Goal: Find specific page/section

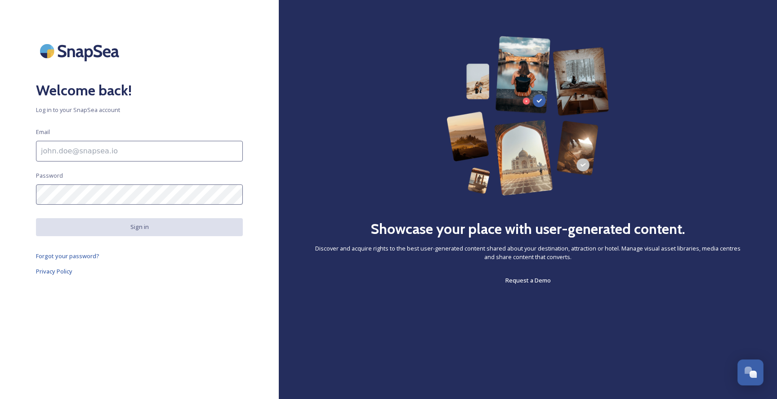
drag, startPoint x: 82, startPoint y: 155, endPoint x: 78, endPoint y: 152, distance: 5.5
click at [82, 155] on input at bounding box center [139, 151] width 207 height 21
type input "[EMAIL_ADDRESS][DOMAIN_NAME]"
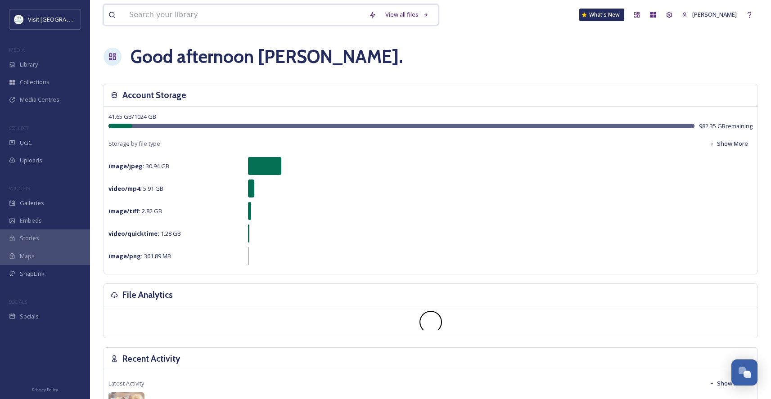
click at [163, 16] on input at bounding box center [245, 15] width 240 height 20
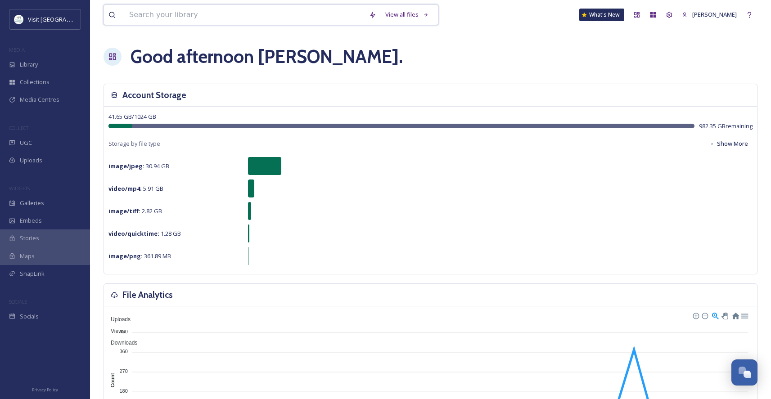
paste input "Le Cavalier 49"
type input "Le Cavalier 49"
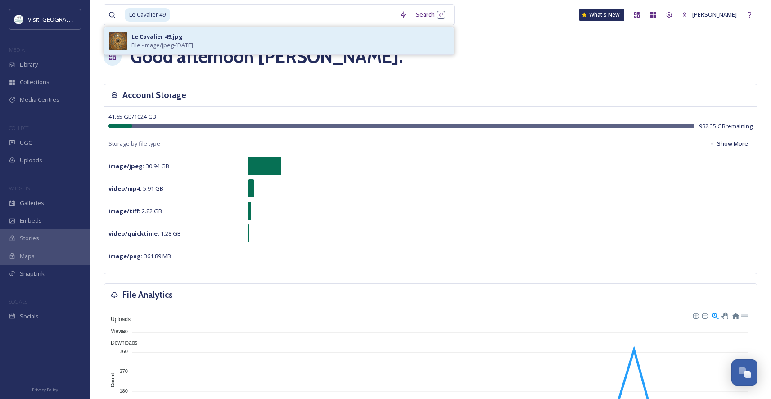
click at [135, 36] on div "Le Cavalier 49.jpg" at bounding box center [156, 36] width 51 height 9
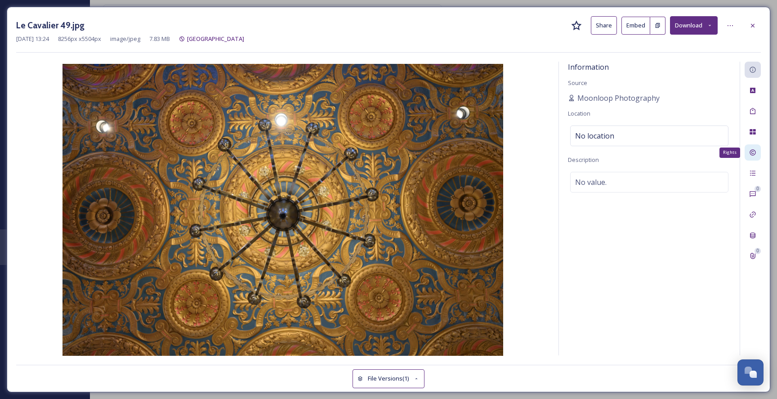
click at [754, 150] on icon at bounding box center [753, 153] width 6 height 6
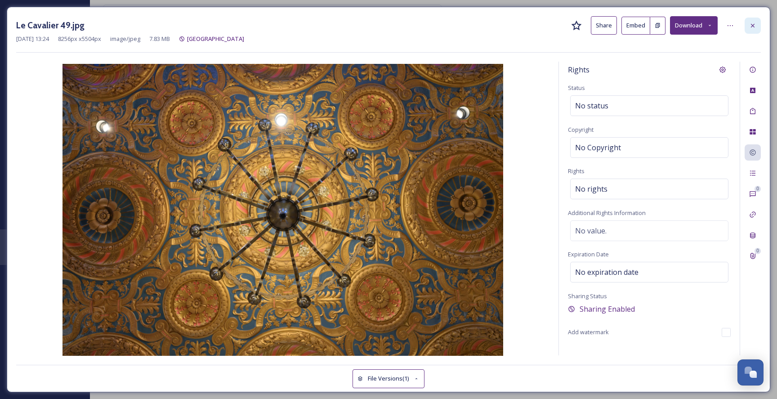
click at [754, 24] on icon at bounding box center [753, 25] width 4 height 4
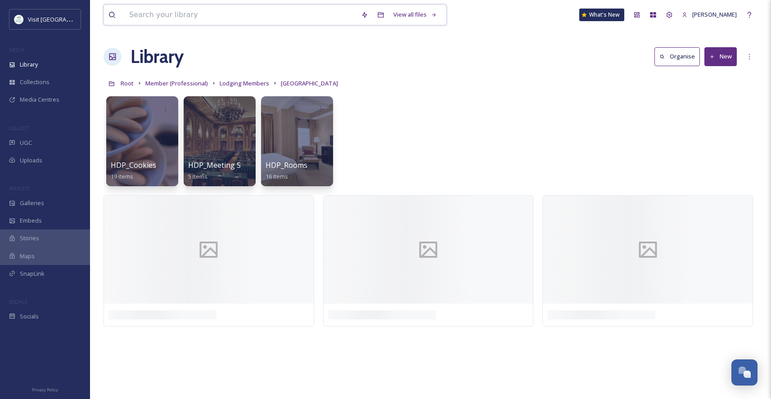
click at [187, 17] on input at bounding box center [241, 15] width 232 height 20
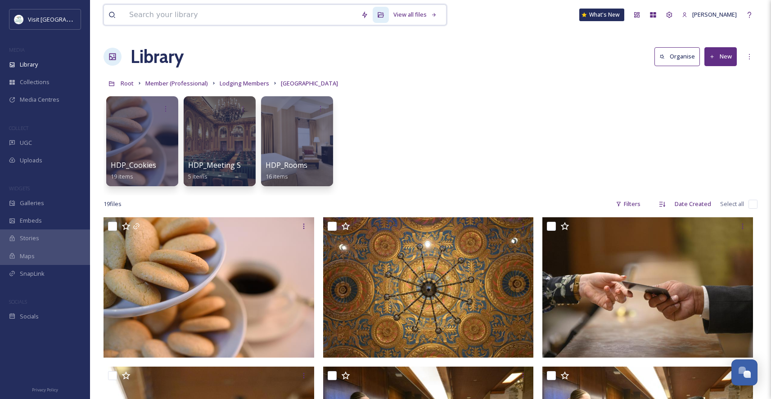
paste input "DSC_1510final"
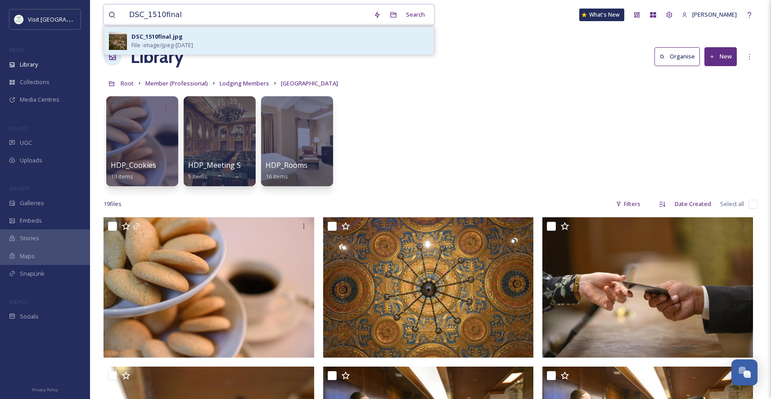
type input "DSC_1510final"
click at [121, 38] on img at bounding box center [118, 41] width 18 height 18
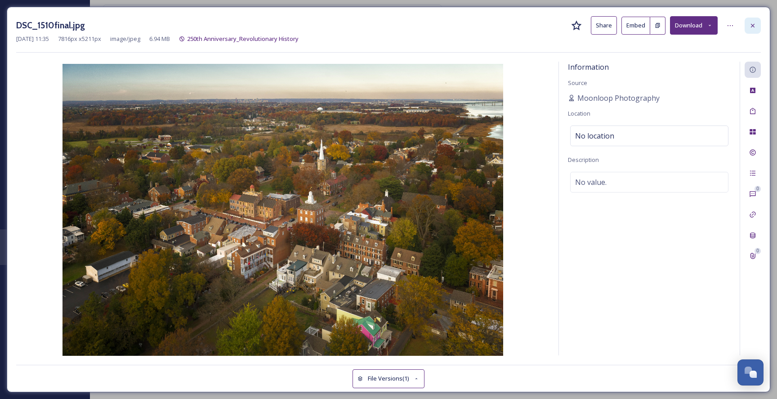
click at [753, 24] on icon at bounding box center [753, 25] width 7 height 7
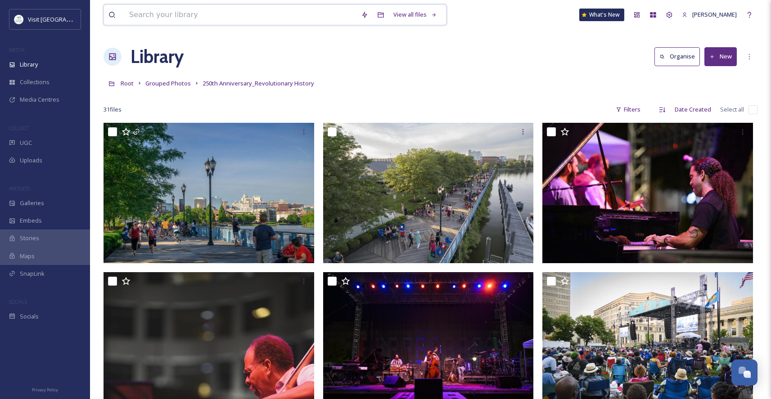
click at [237, 17] on input at bounding box center [241, 15] width 232 height 20
paste input "5796 courtesy MoonLoop Photography"
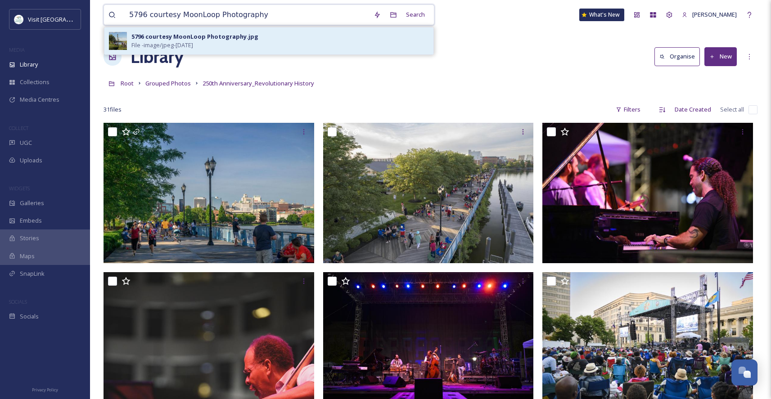
type input "5796 courtesy MoonLoop Photography"
click at [123, 41] on img at bounding box center [118, 41] width 18 height 18
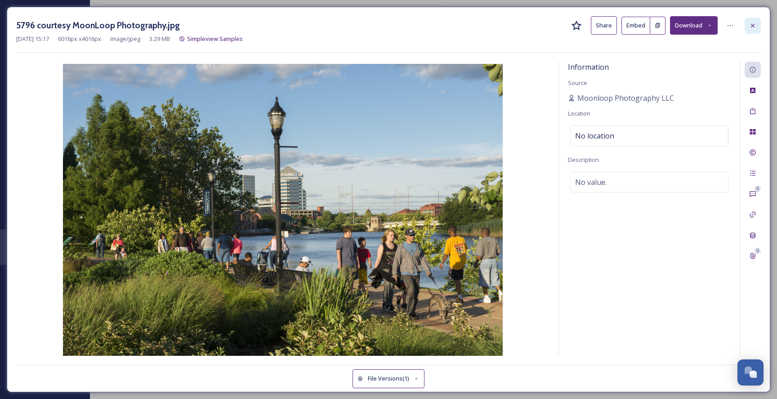
click at [752, 25] on icon at bounding box center [753, 25] width 7 height 7
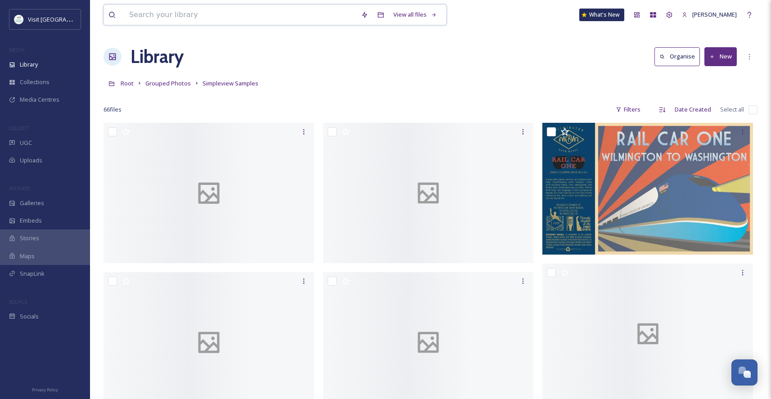
click at [179, 12] on input at bounding box center [241, 15] width 232 height 20
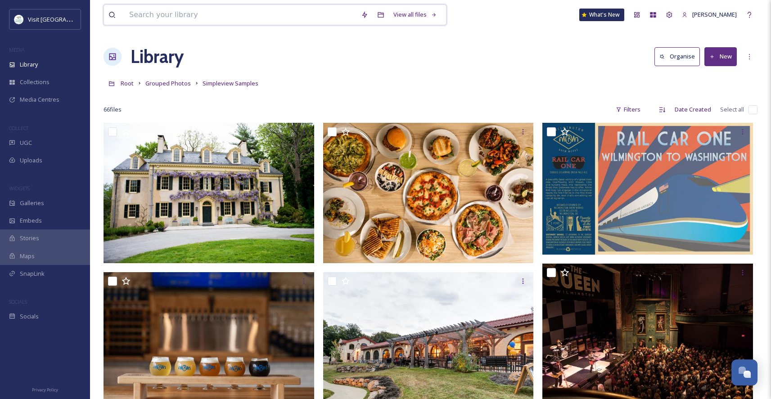
paste input "_DSC3978rdc"
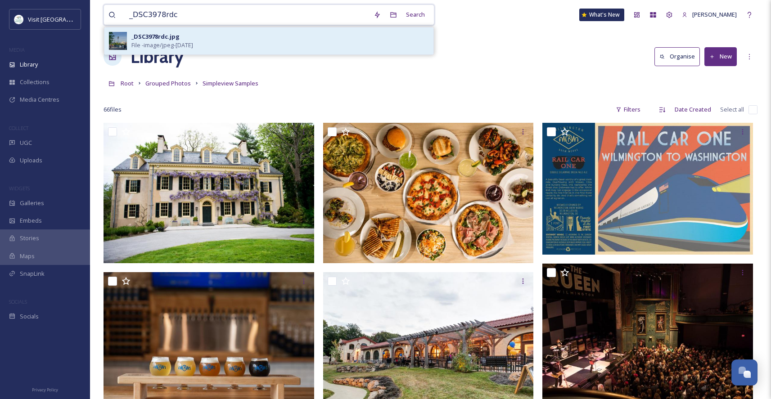
type input "_DSC3978rdc"
click at [113, 42] on img at bounding box center [118, 41] width 18 height 18
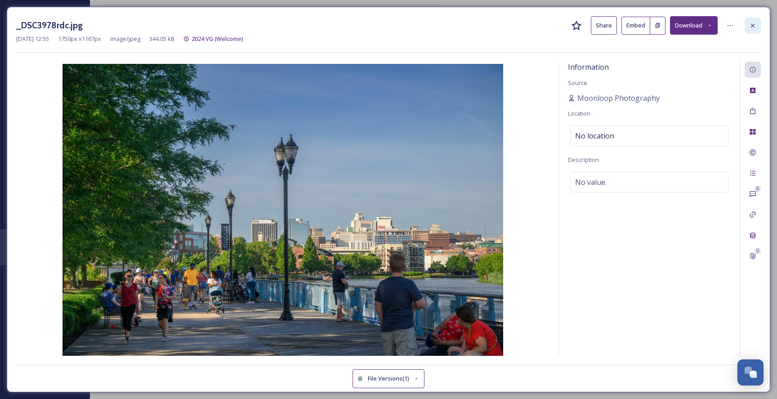
click at [750, 24] on icon at bounding box center [753, 25] width 7 height 7
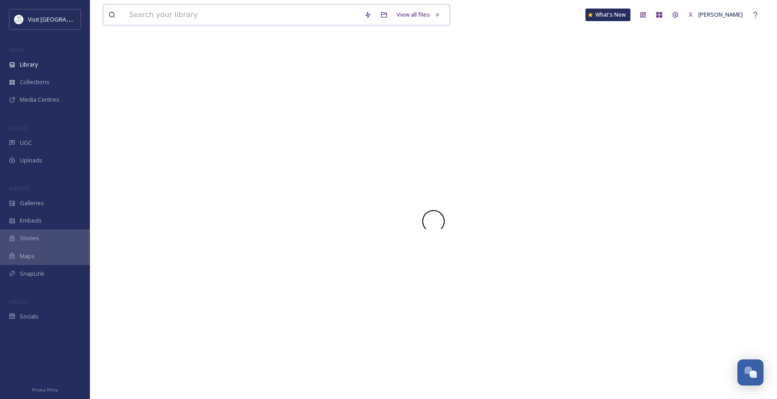
click at [172, 16] on input at bounding box center [242, 15] width 235 height 20
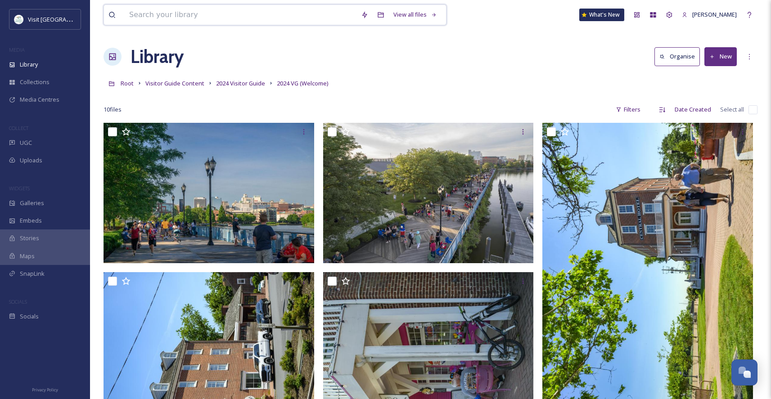
paste input "_DSC0642"
type input "_DSC0642"
click at [118, 48] on img at bounding box center [118, 41] width 18 height 18
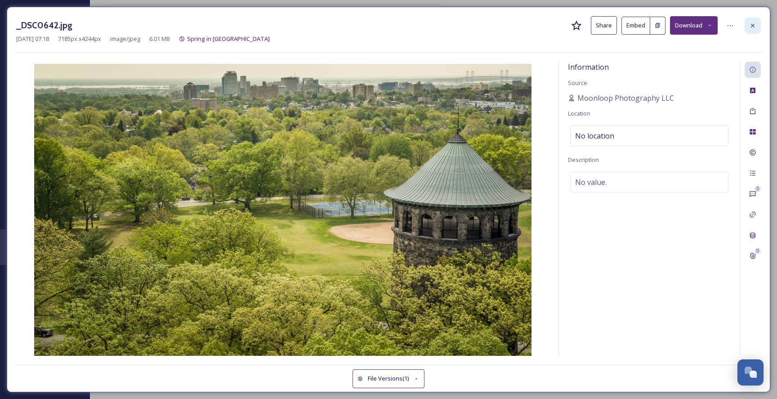
click at [752, 25] on icon at bounding box center [753, 25] width 7 height 7
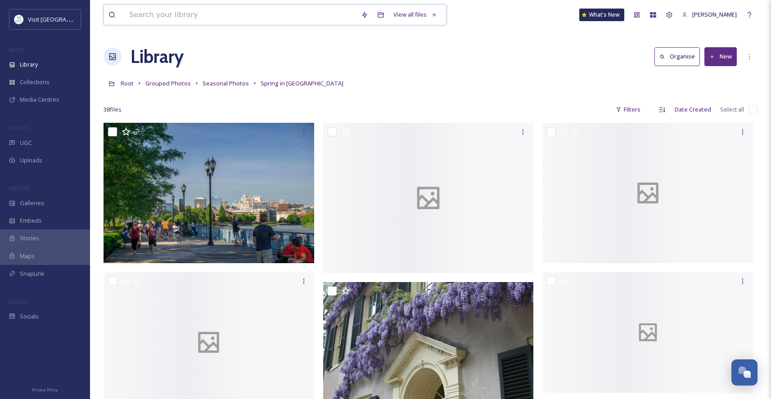
click at [184, 16] on input at bounding box center [241, 15] width 232 height 20
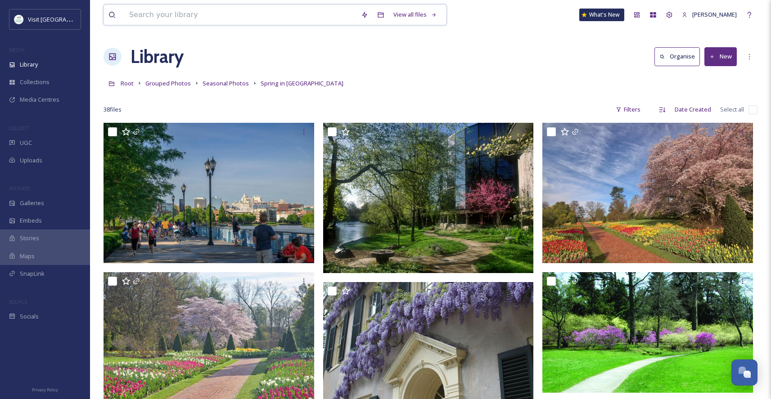
paste input "historic-new-castle-moonloop-photography"
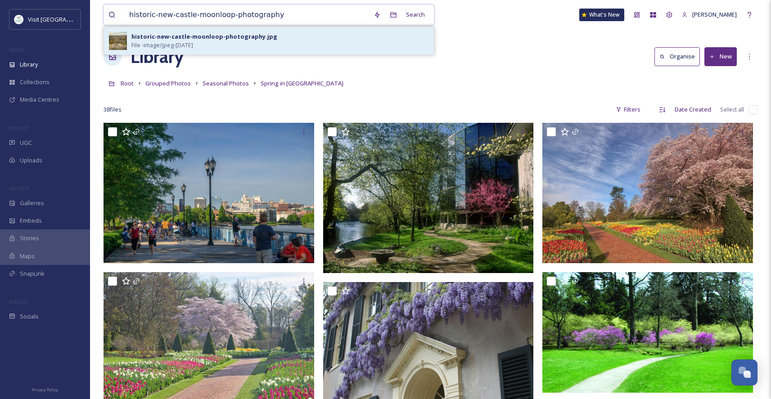
type input "historic-new-castle-moonloop-photography"
click at [125, 40] on img at bounding box center [118, 41] width 18 height 18
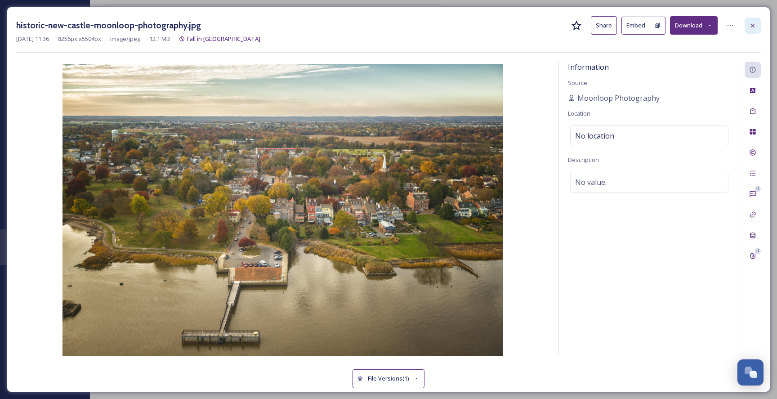
click at [752, 25] on icon at bounding box center [753, 25] width 4 height 4
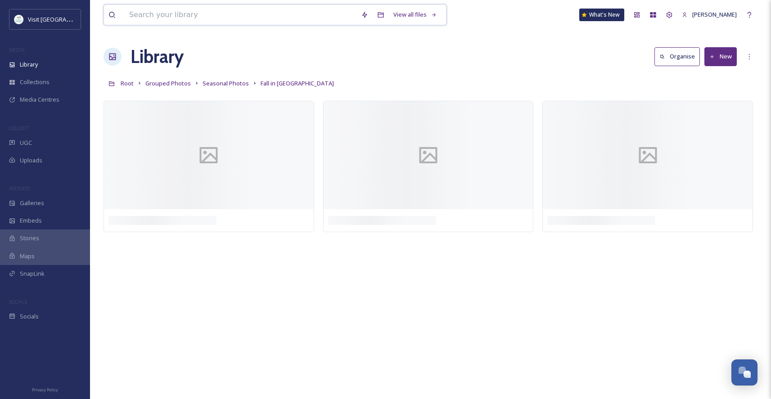
click at [226, 20] on input at bounding box center [241, 15] width 232 height 20
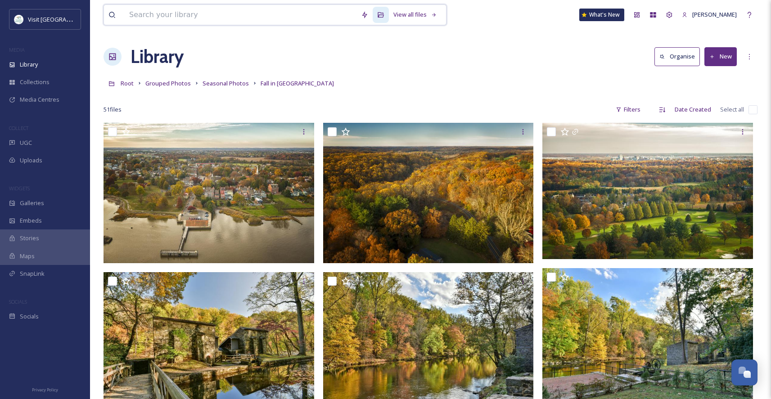
paste input "KNFBruce BurkDRONE5_Stern_GreatLIGHT"
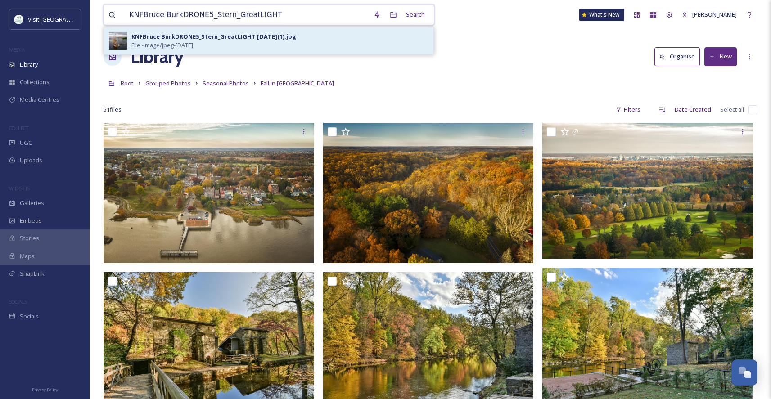
type input "KNFBruce BurkDRONE5_Stern_GreatLIGHT"
click at [118, 42] on img at bounding box center [118, 41] width 18 height 18
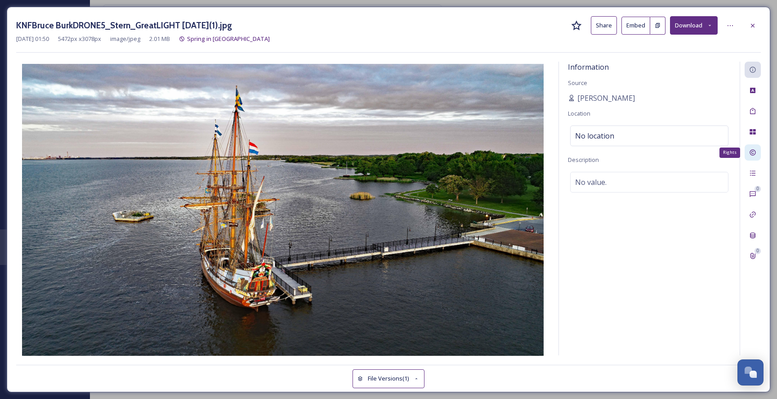
click at [752, 151] on icon at bounding box center [753, 152] width 7 height 7
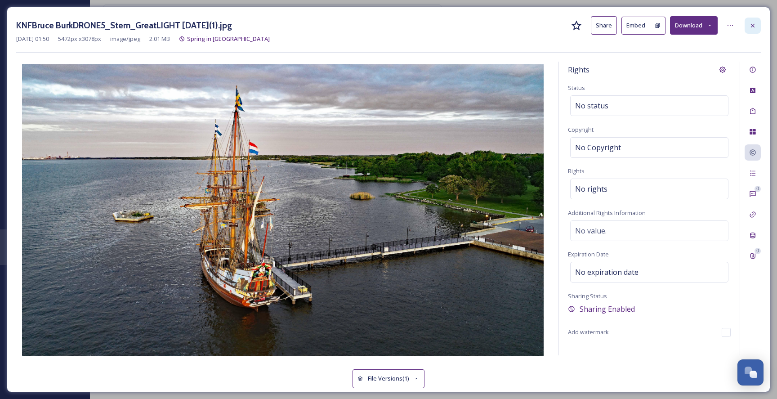
click at [756, 26] on icon at bounding box center [753, 25] width 7 height 7
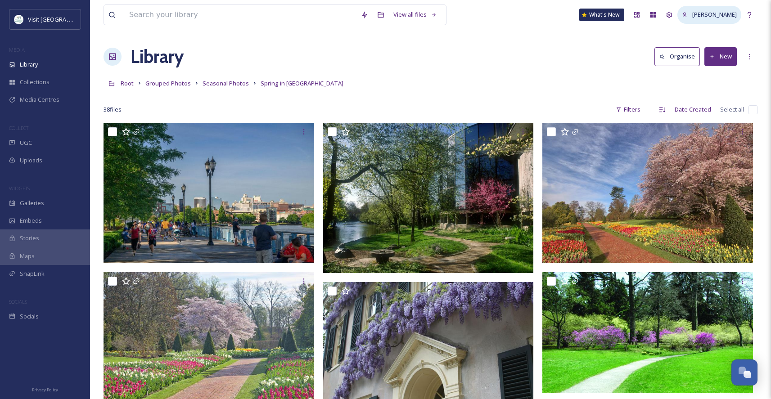
click at [727, 14] on span "[PERSON_NAME]" at bounding box center [714, 14] width 45 height 8
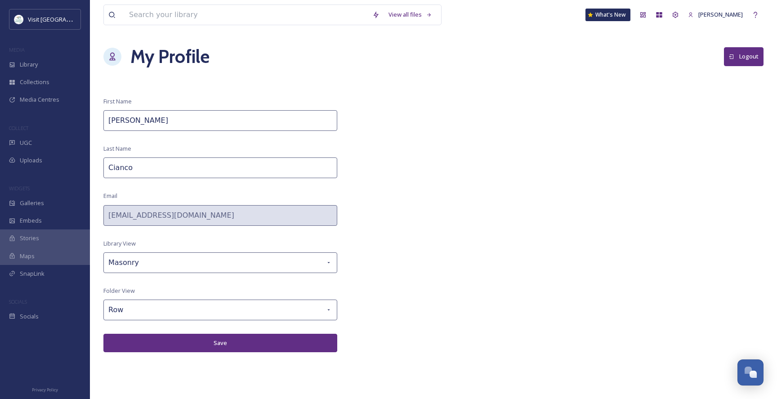
click at [737, 59] on button "Logout" at bounding box center [744, 56] width 40 height 18
